Goal: Task Accomplishment & Management: Manage account settings

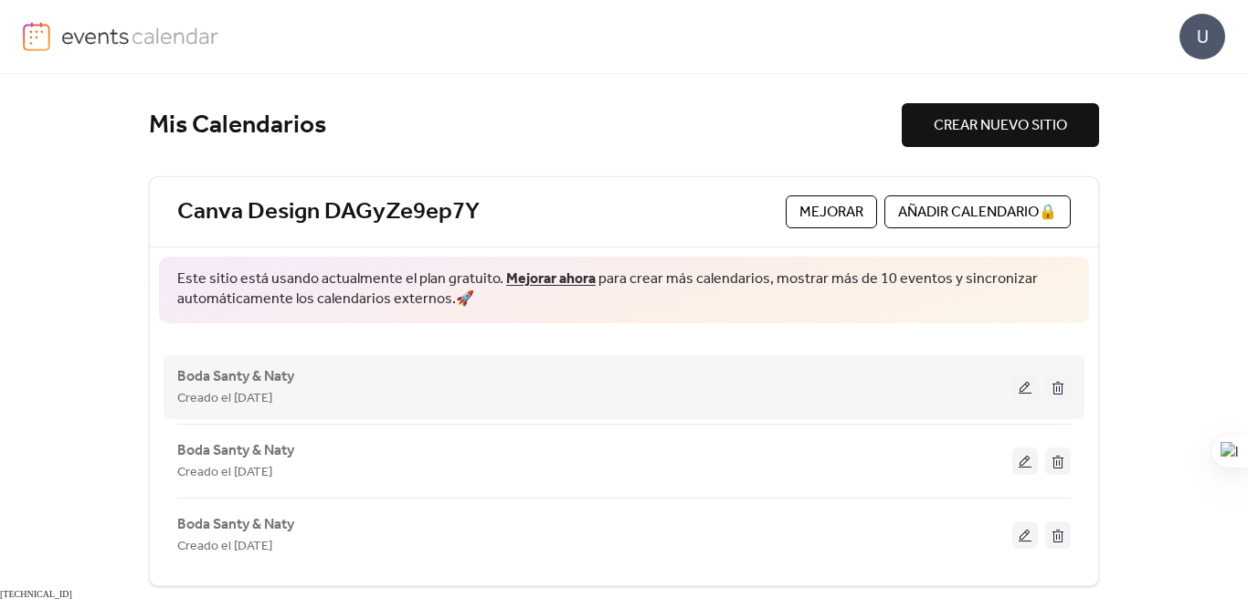
scroll to position [16, 0]
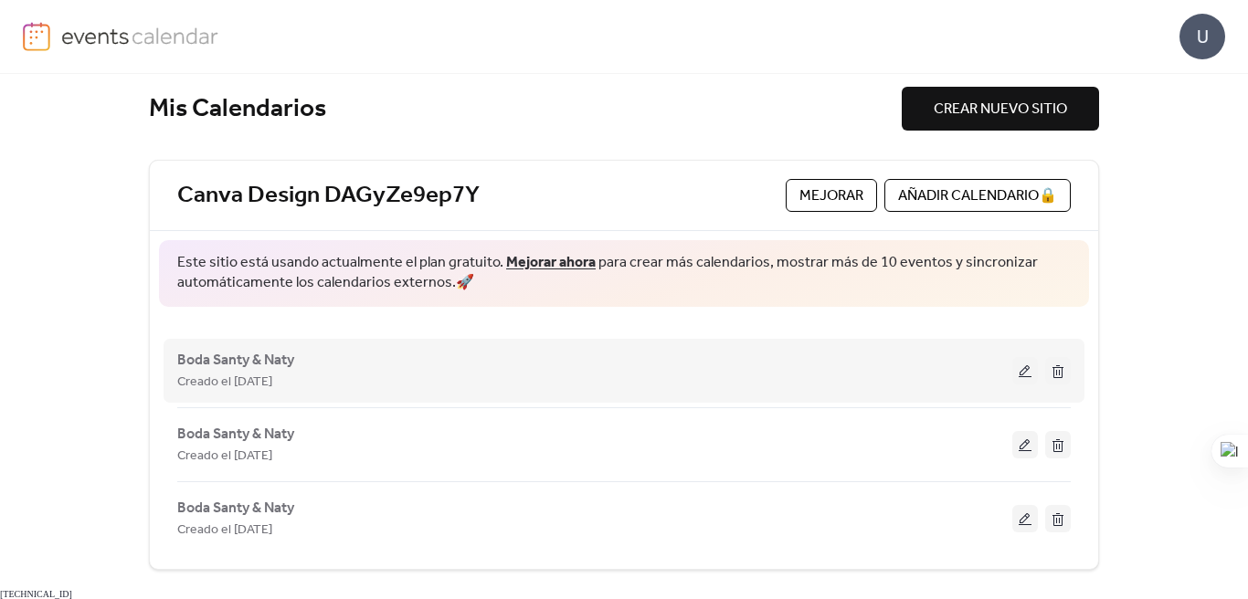
click at [1054, 373] on button at bounding box center [1058, 370] width 26 height 27
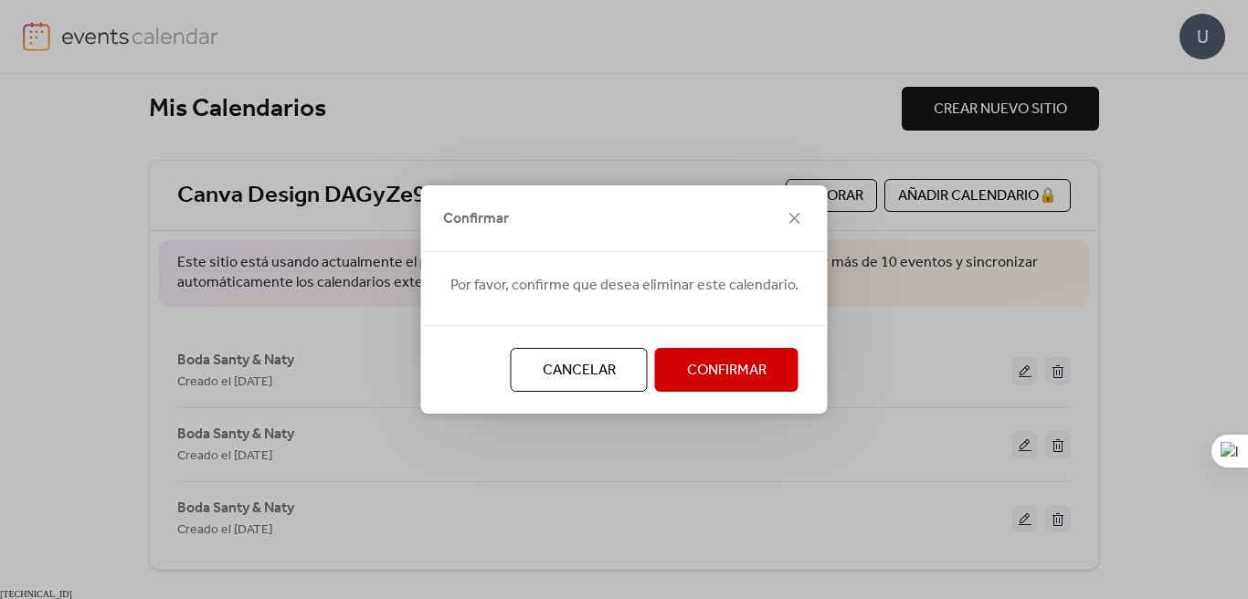
click at [727, 375] on span "Confirmar" at bounding box center [726, 371] width 79 height 22
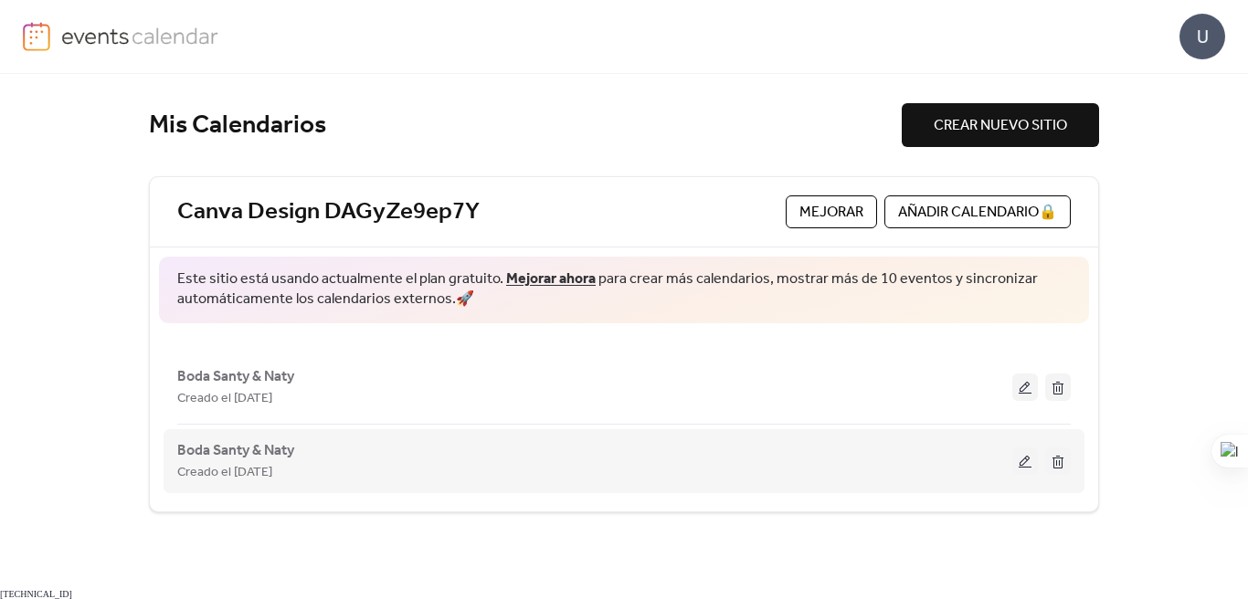
click at [560, 468] on div "Creado el [DATE]" at bounding box center [594, 472] width 835 height 22
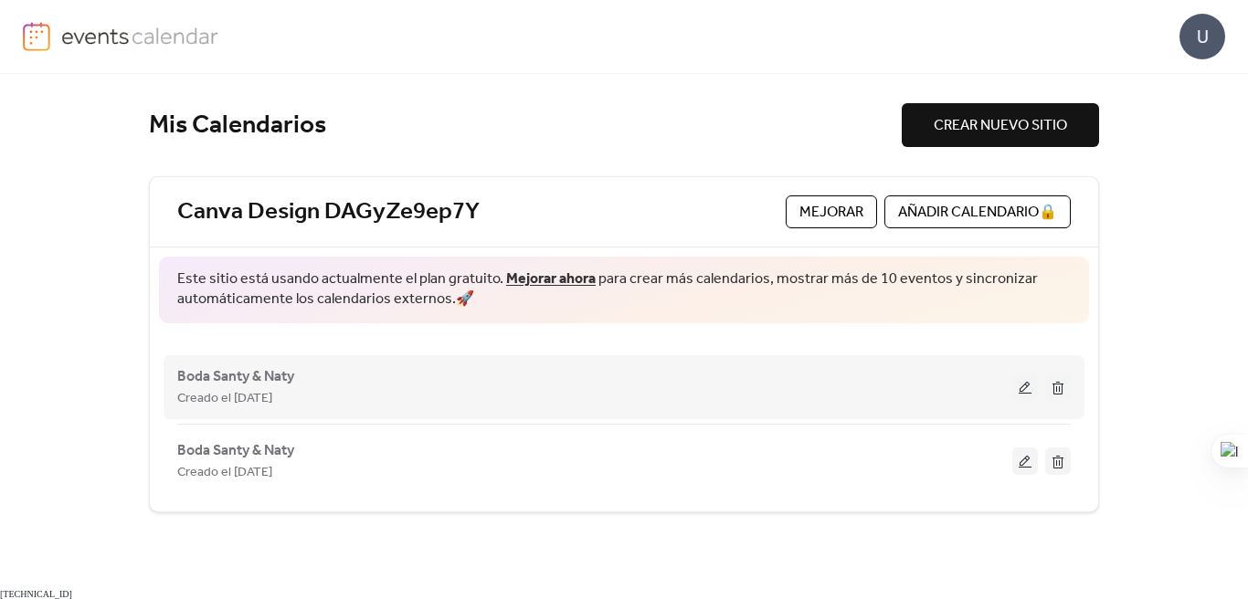
click at [1057, 390] on button at bounding box center [1058, 387] width 26 height 27
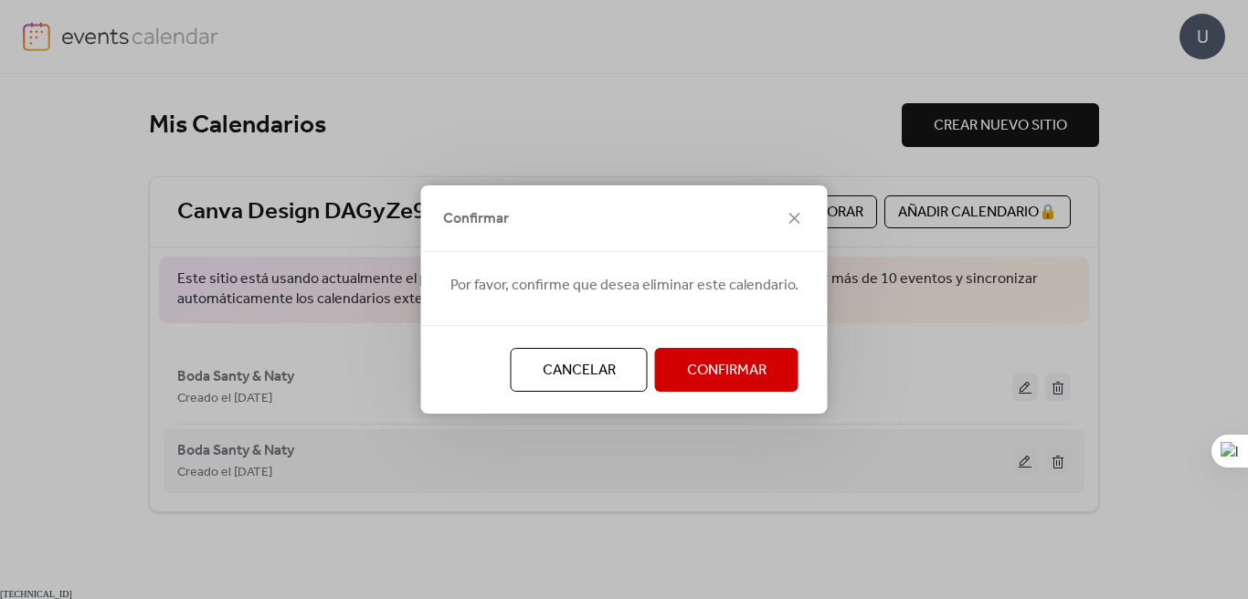
drag, startPoint x: 608, startPoint y: 375, endPoint x: 971, endPoint y: 442, distance: 369.7
click at [609, 376] on button "Cancelar" at bounding box center [579, 370] width 137 height 44
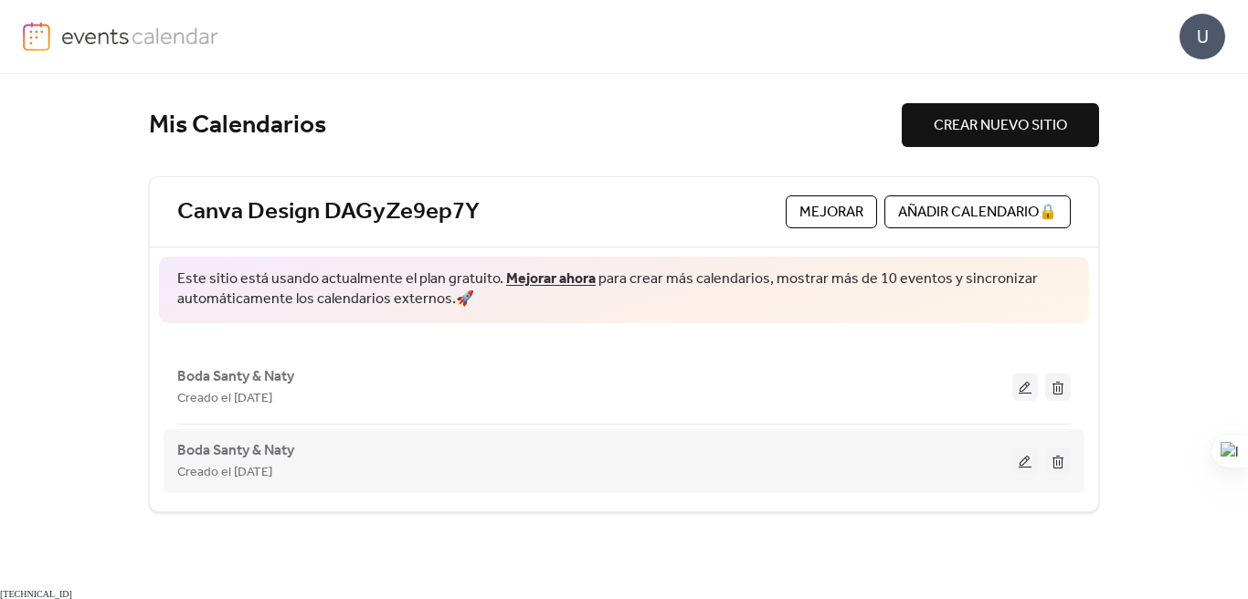
click at [1021, 470] on button at bounding box center [1025, 461] width 26 height 27
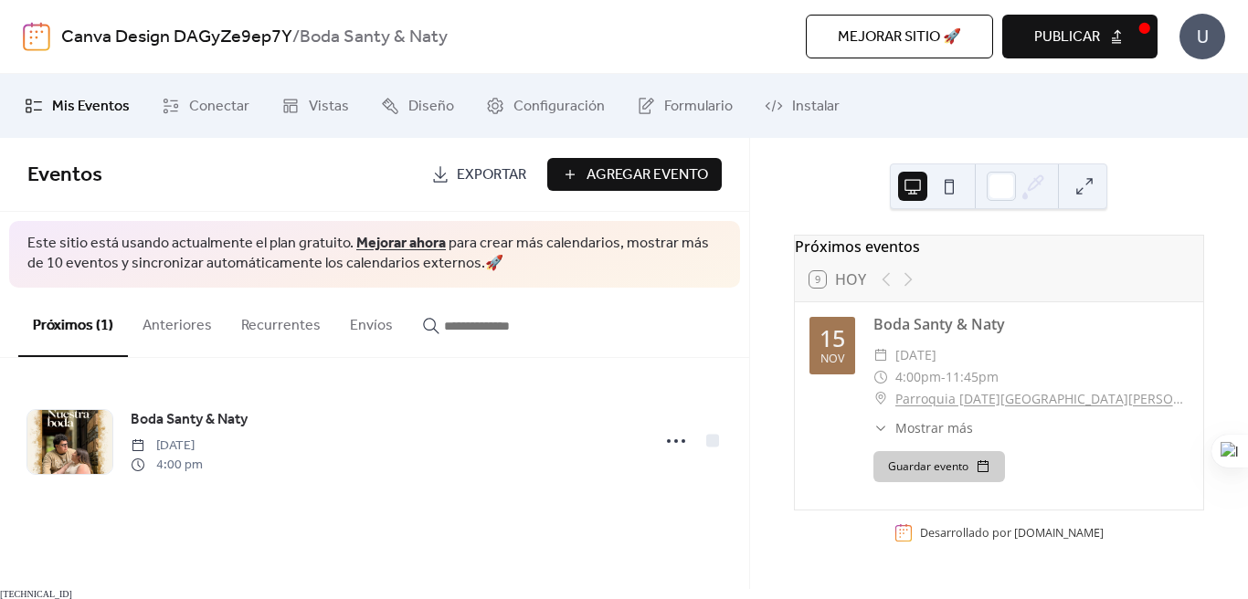
click at [1064, 26] on span "Publicar" at bounding box center [1067, 37] width 66 height 22
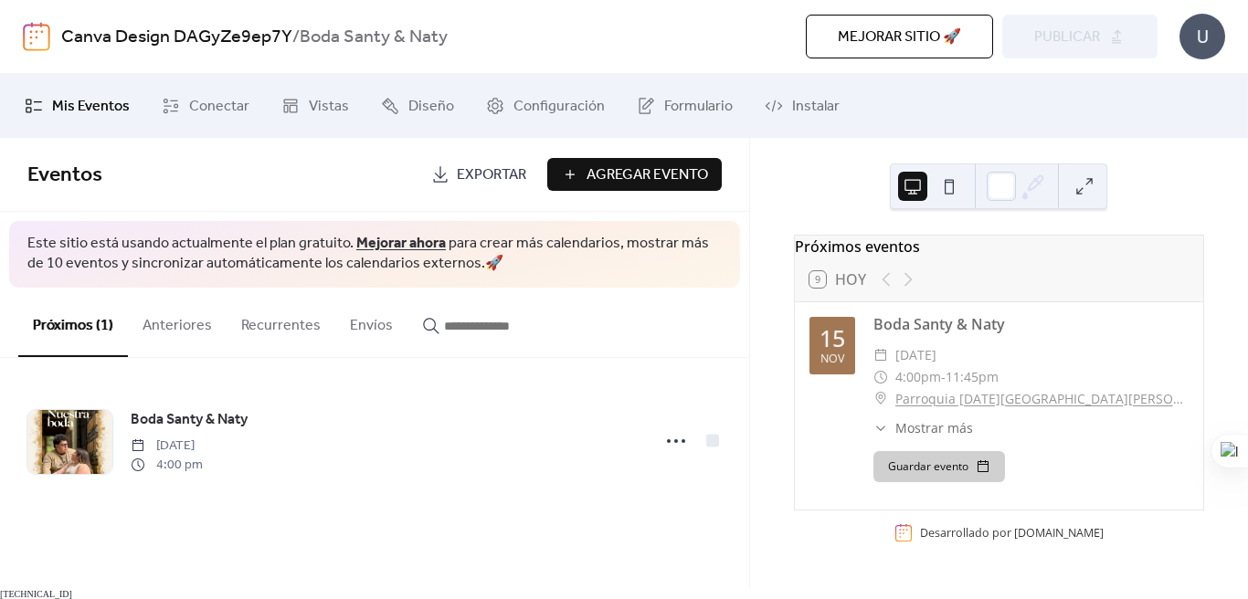
click at [950, 479] on button "Guardar evento" at bounding box center [939, 466] width 132 height 31
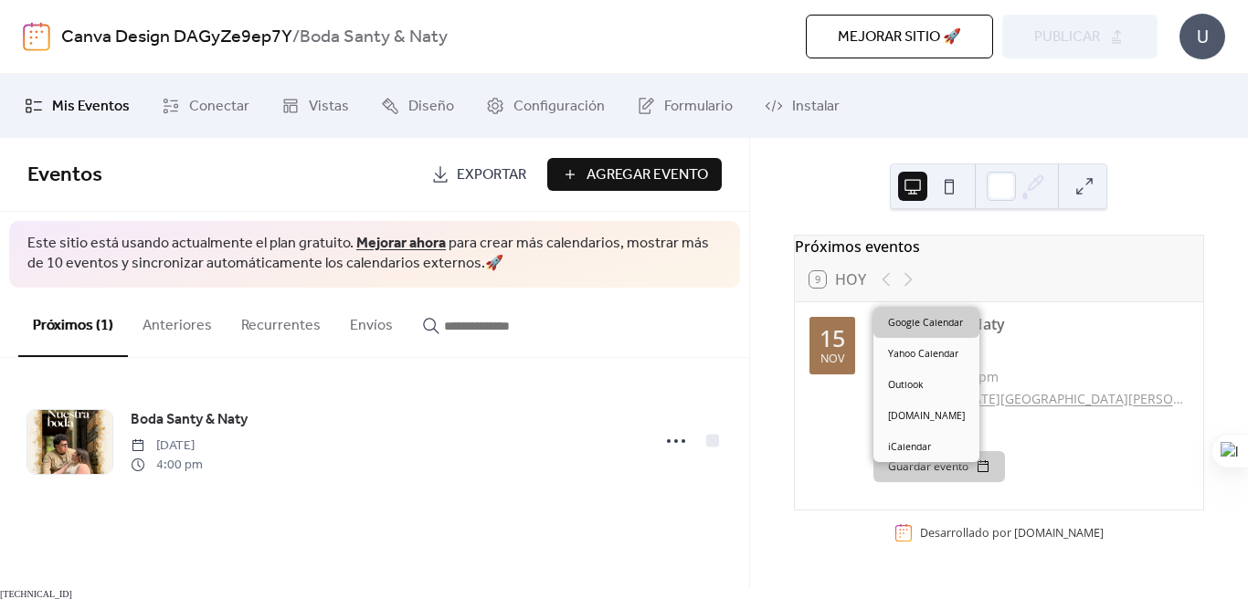
click at [938, 327] on link "Google Calendar" at bounding box center [926, 322] width 106 height 31
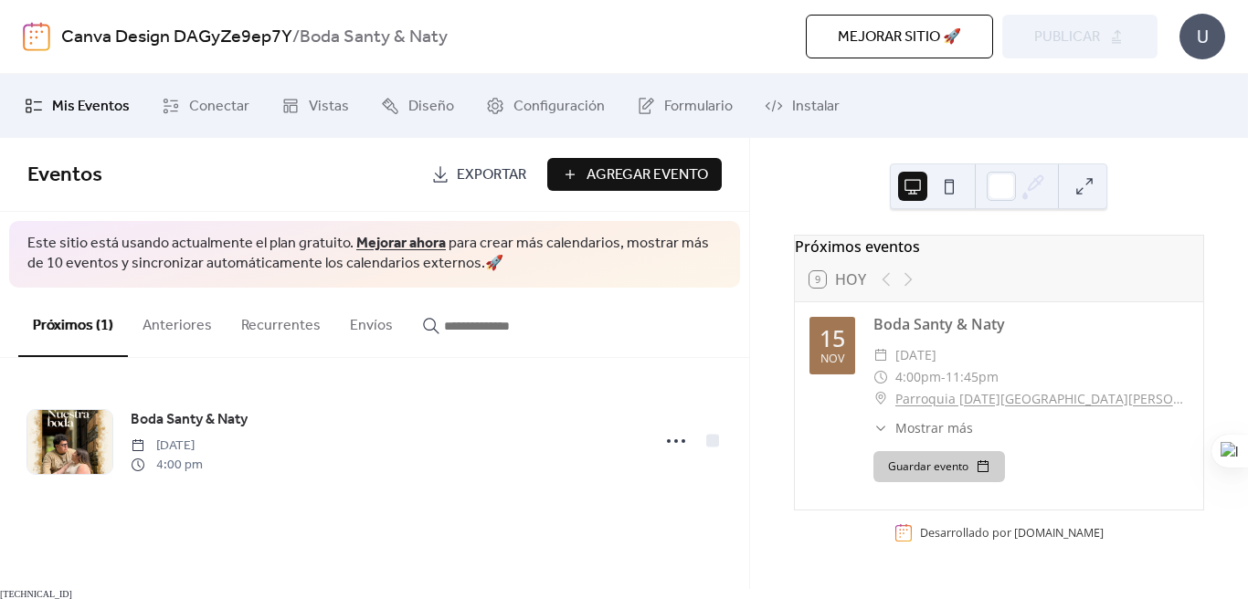
click at [1090, 187] on button at bounding box center [1084, 186] width 29 height 29
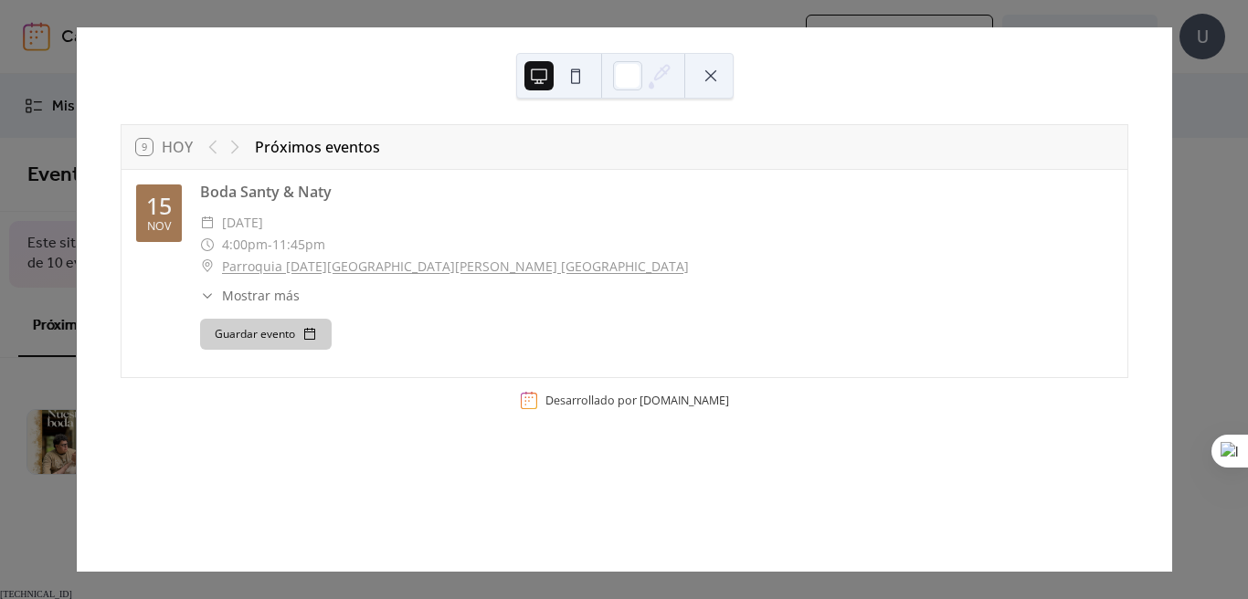
click at [164, 126] on div "9 [DATE] Próximos eventos" at bounding box center [625, 147] width 1006 height 44
click at [1172, 329] on div "9 [DATE] Próximos eventos [DATE] Boda Santy & Naty ​ [DATE] ​ 4:00pm - 11:45pm …" at bounding box center [624, 299] width 1096 height 544
click at [723, 80] on button at bounding box center [710, 75] width 29 height 29
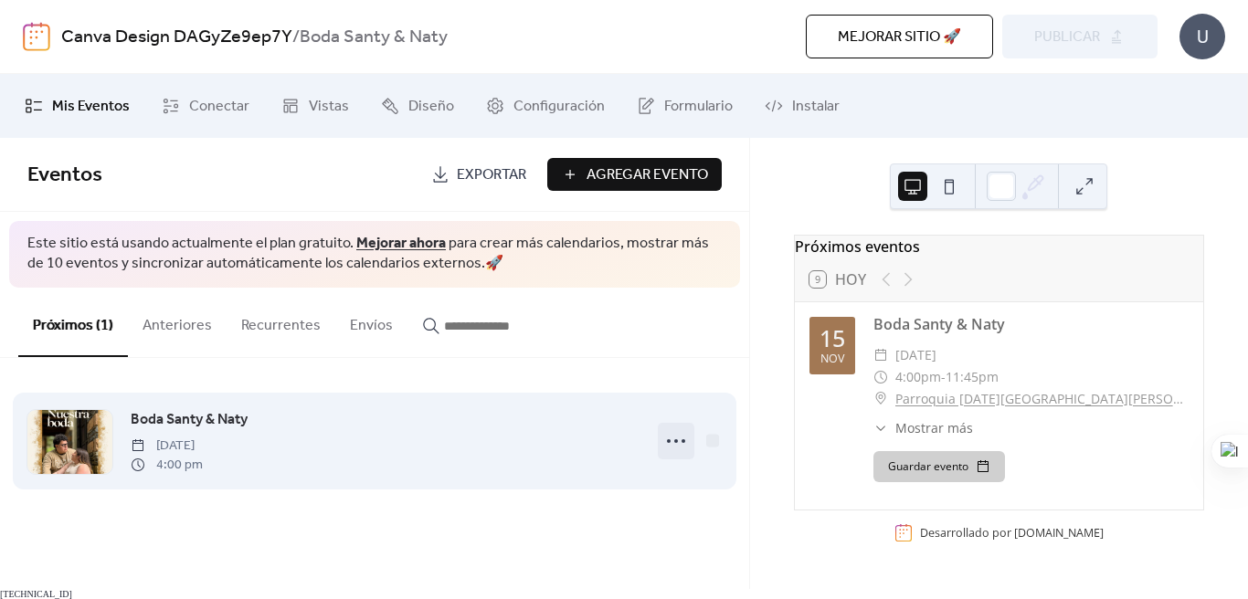
click at [675, 444] on icon at bounding box center [675, 441] width 29 height 29
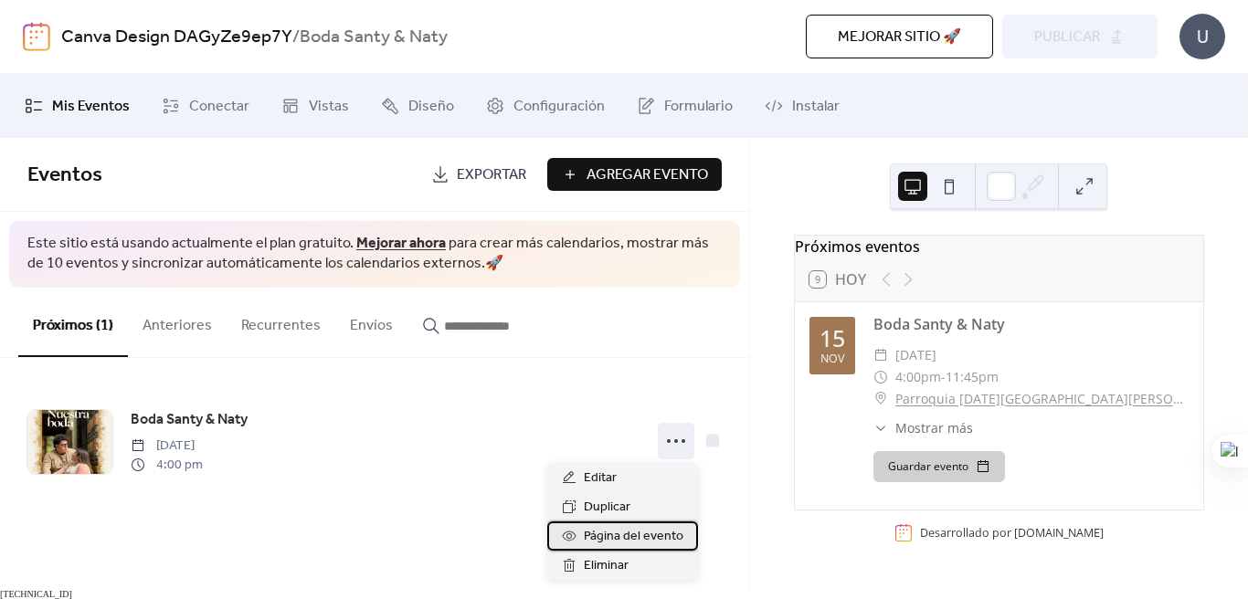
click at [643, 532] on span "Página del evento" at bounding box center [634, 537] width 100 height 22
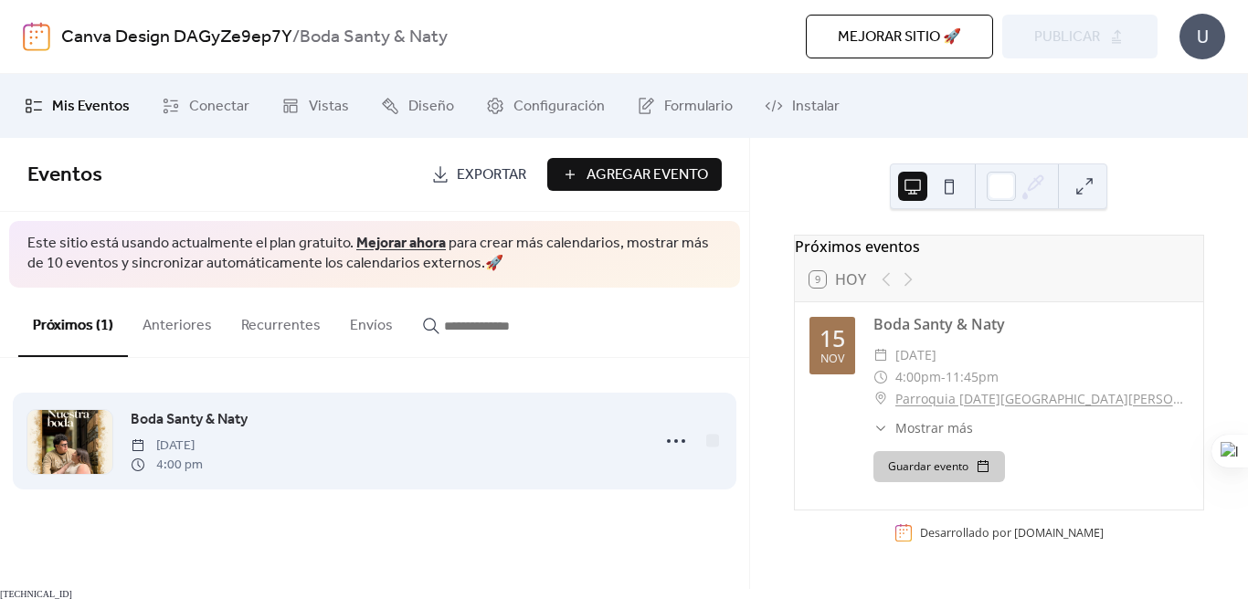
click at [429, 448] on div "Boda Santy & Naty [DATE] 4:00 pm" at bounding box center [385, 441] width 508 height 66
click at [682, 439] on circle at bounding box center [684, 441] width 4 height 4
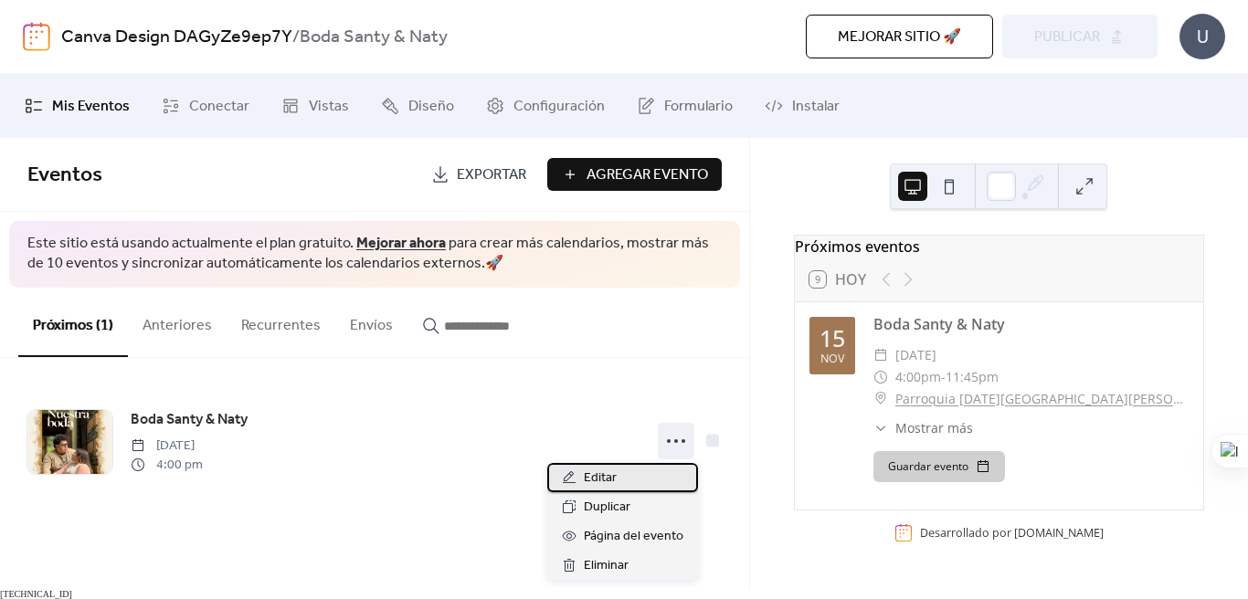
click at [608, 481] on span "Editar" at bounding box center [600, 479] width 33 height 22
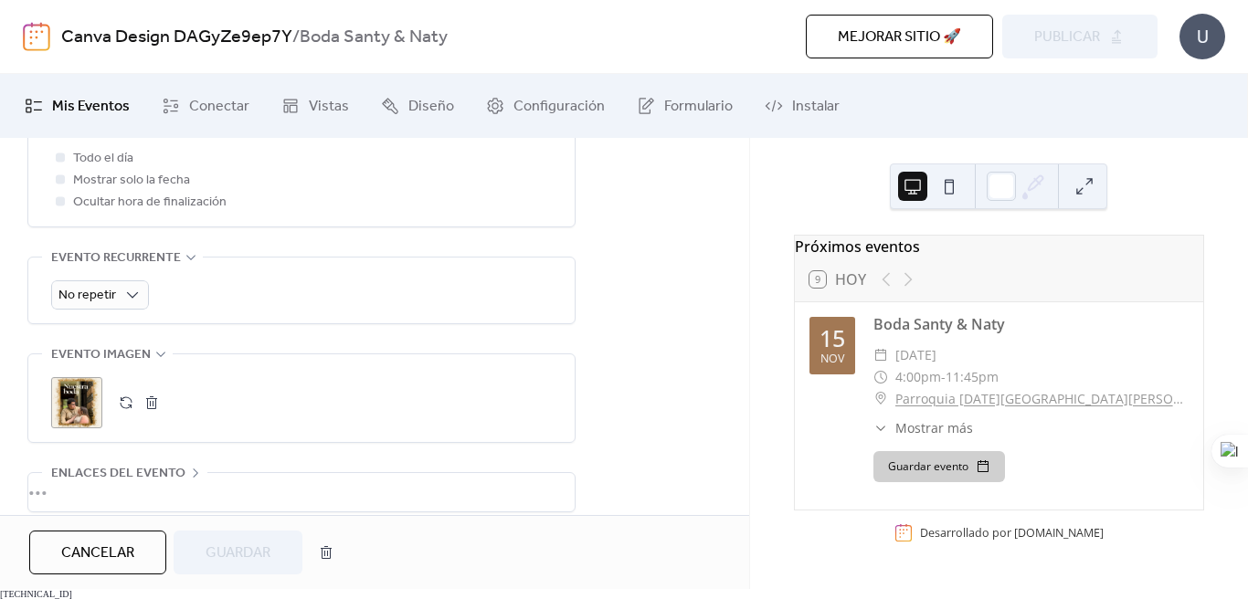
scroll to position [746, 0]
click at [77, 397] on div ";" at bounding box center [76, 401] width 51 height 51
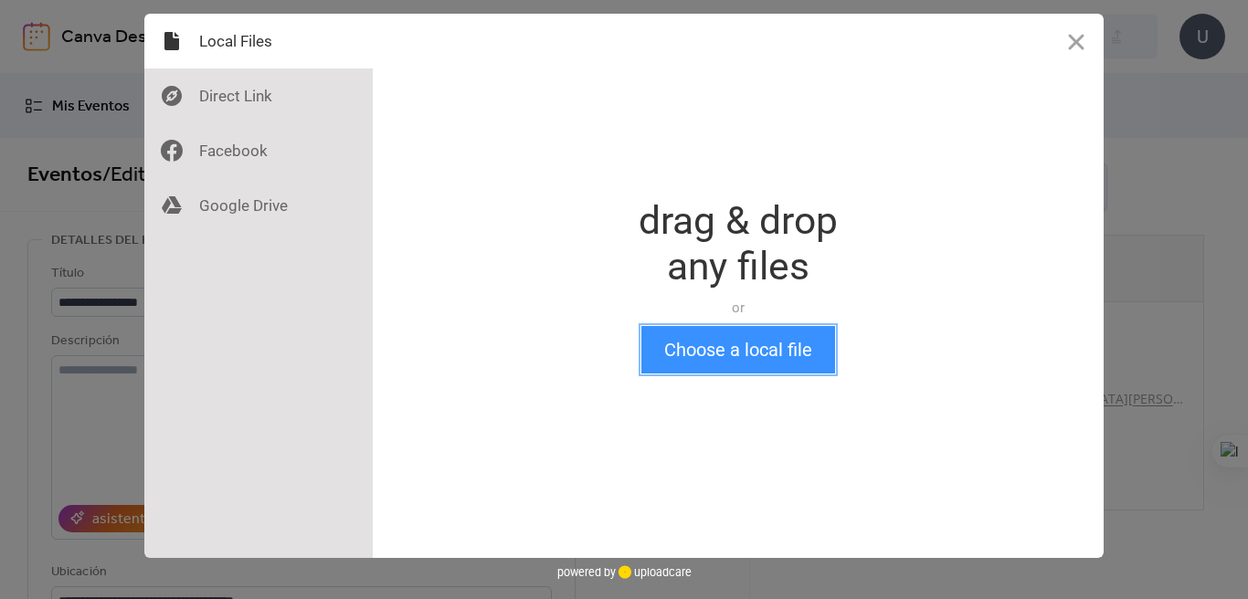
click at [739, 345] on button "Choose a local file" at bounding box center [738, 350] width 194 height 48
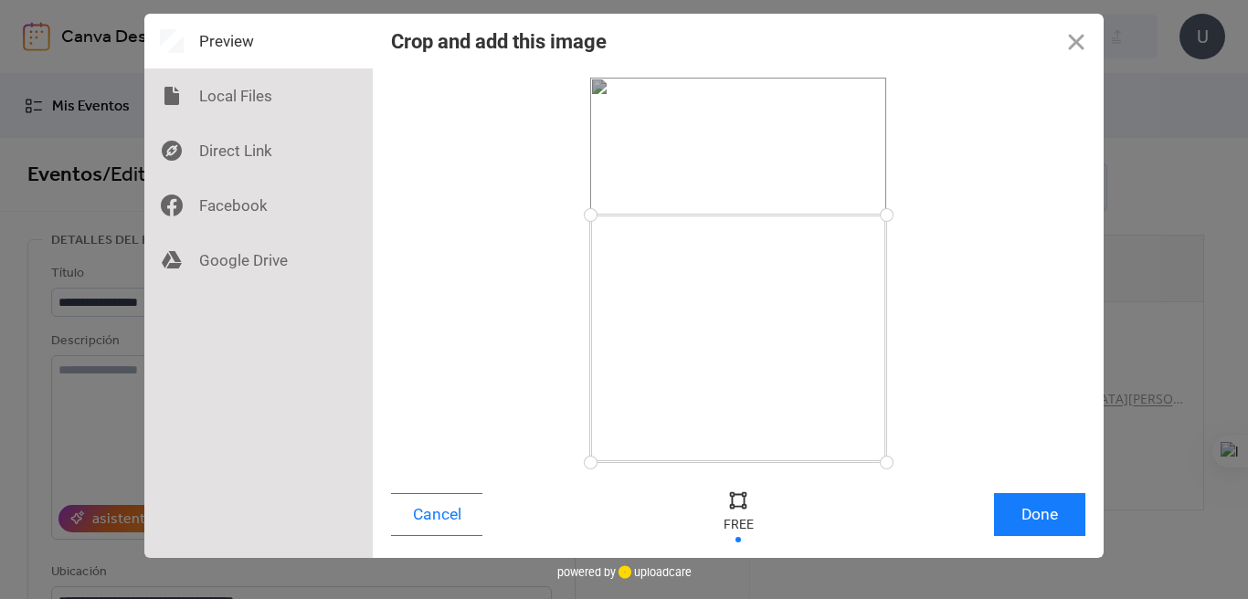
drag, startPoint x: 886, startPoint y: 83, endPoint x: 901, endPoint y: 215, distance: 132.4
click at [901, 215] on div at bounding box center [887, 215] width 32 height 32
click at [1070, 513] on button "Done" at bounding box center [1039, 514] width 91 height 43
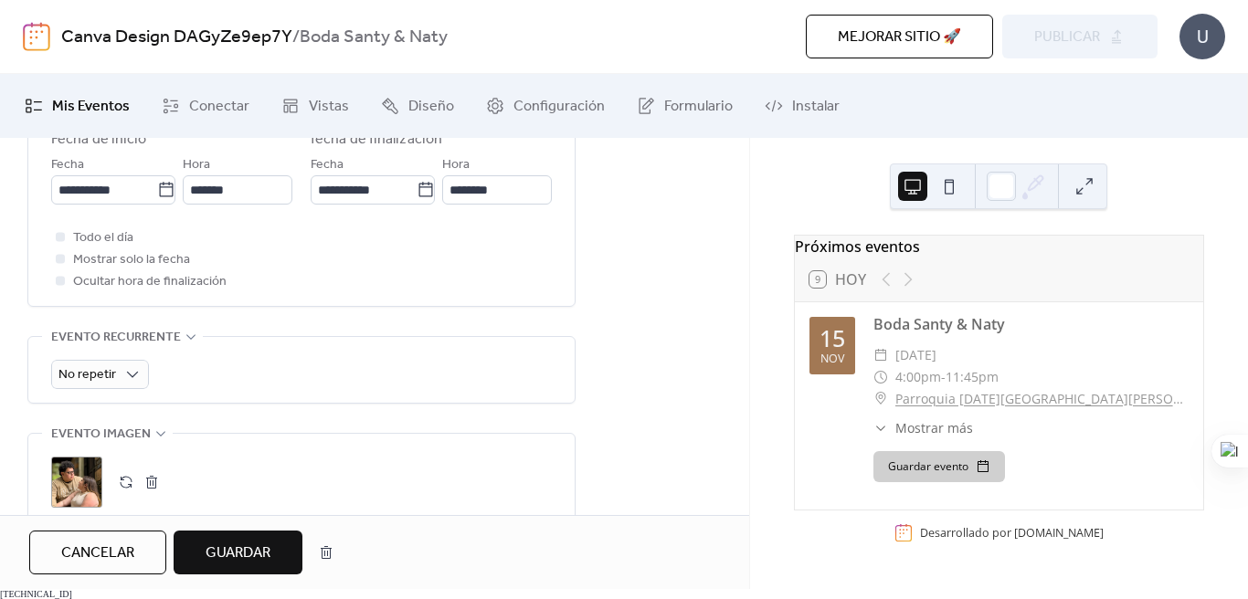
scroll to position [699, 0]
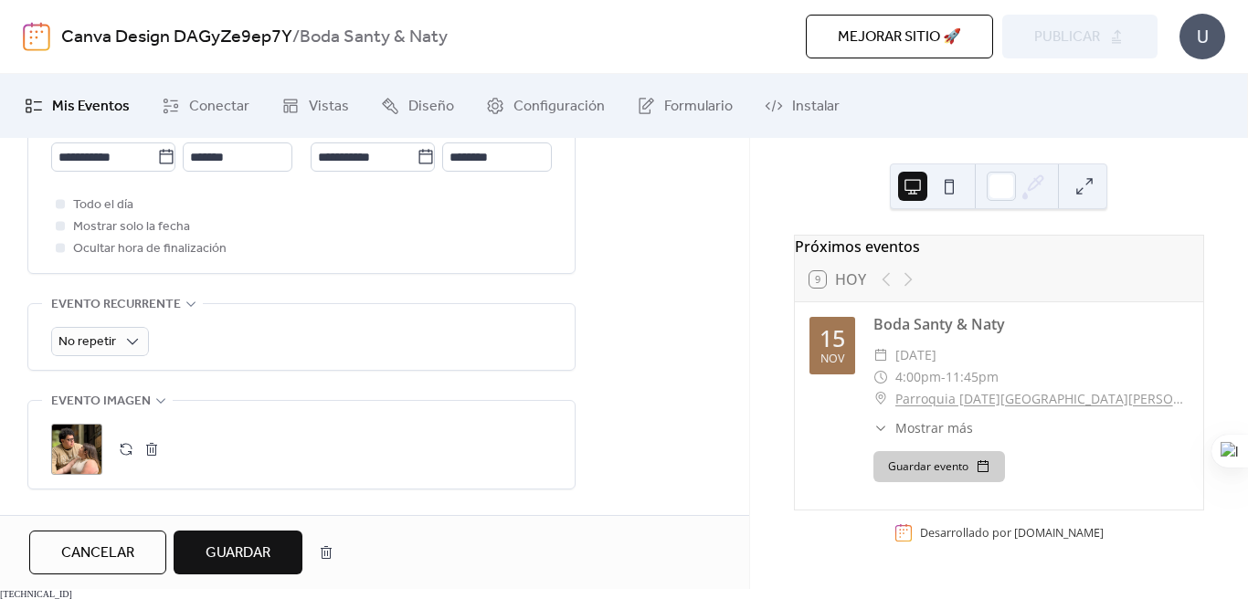
click at [238, 565] on span "Guardar" at bounding box center [238, 554] width 65 height 22
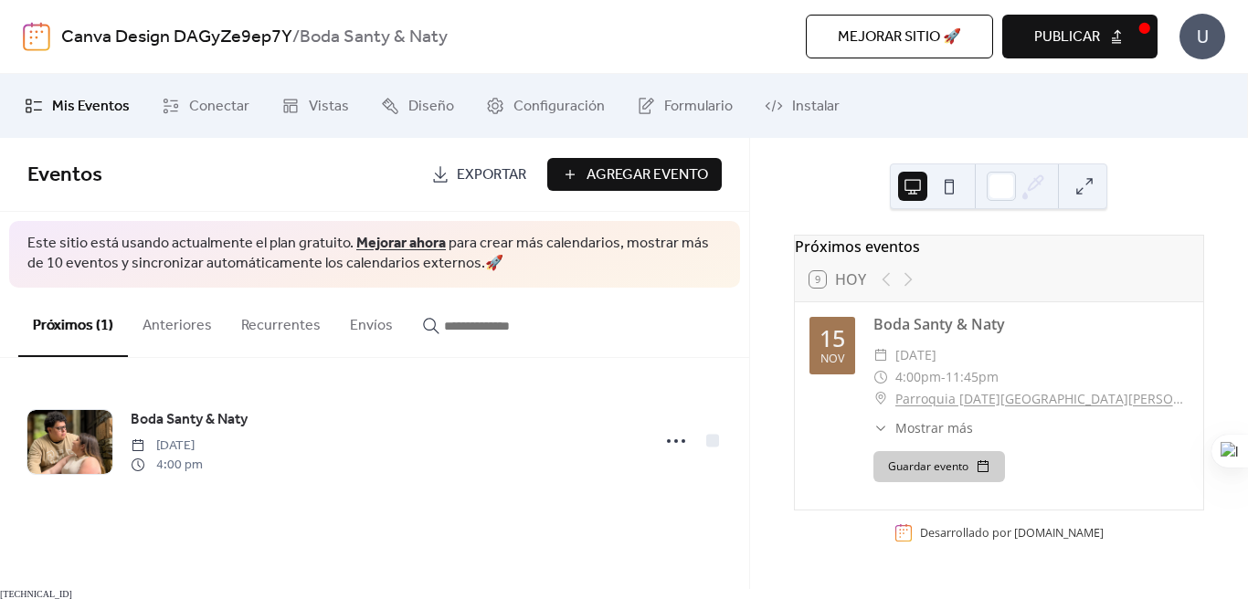
click at [1049, 43] on span "Publicar" at bounding box center [1067, 37] width 66 height 22
